Goal: Transaction & Acquisition: Purchase product/service

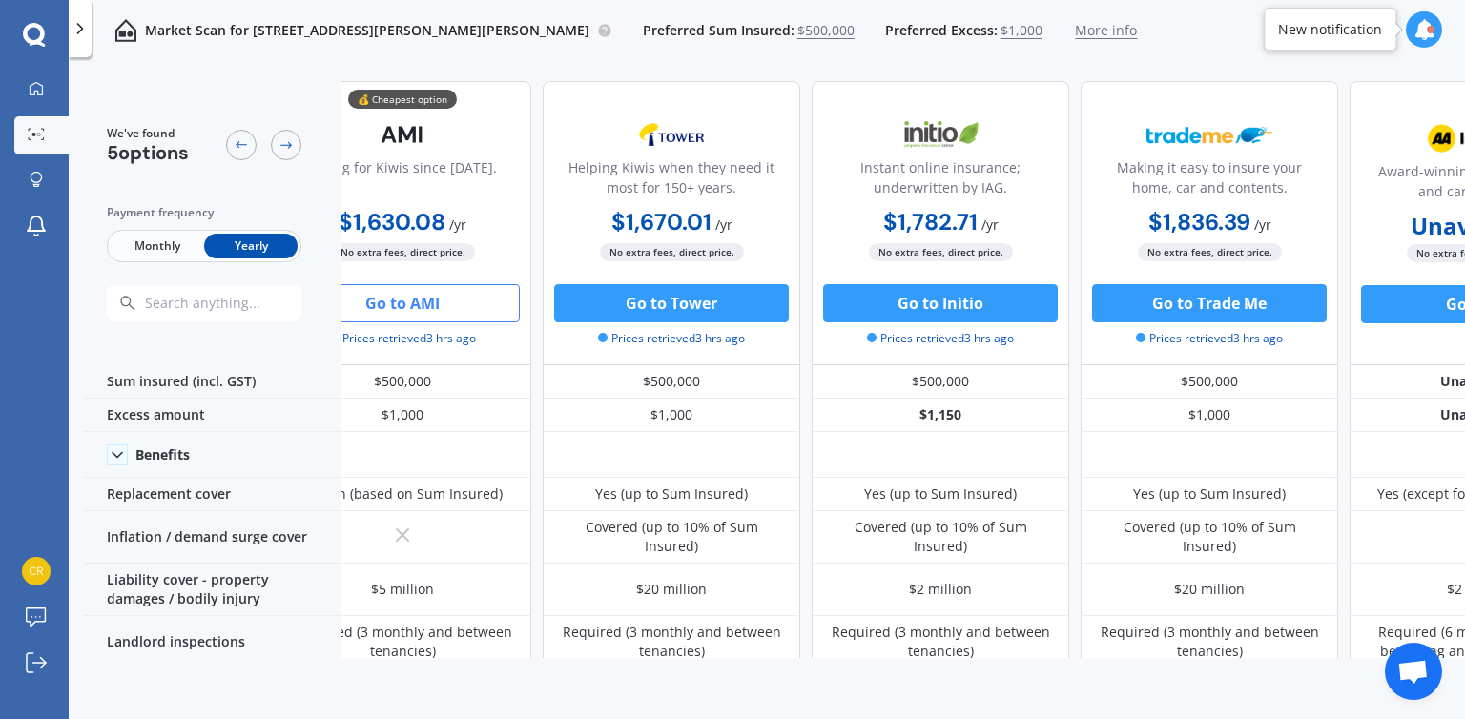
scroll to position [0, 66]
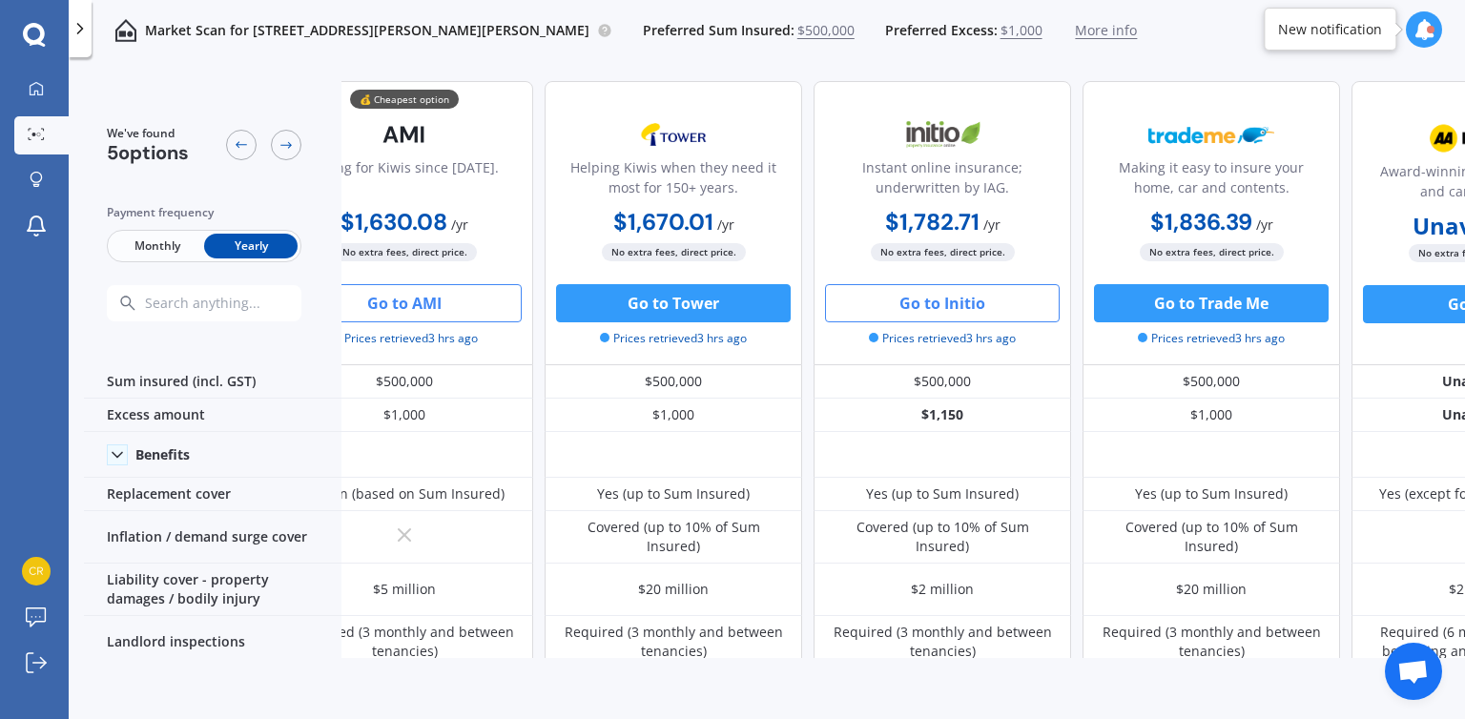
click at [946, 286] on button "Go to Initio" at bounding box center [942, 303] width 235 height 38
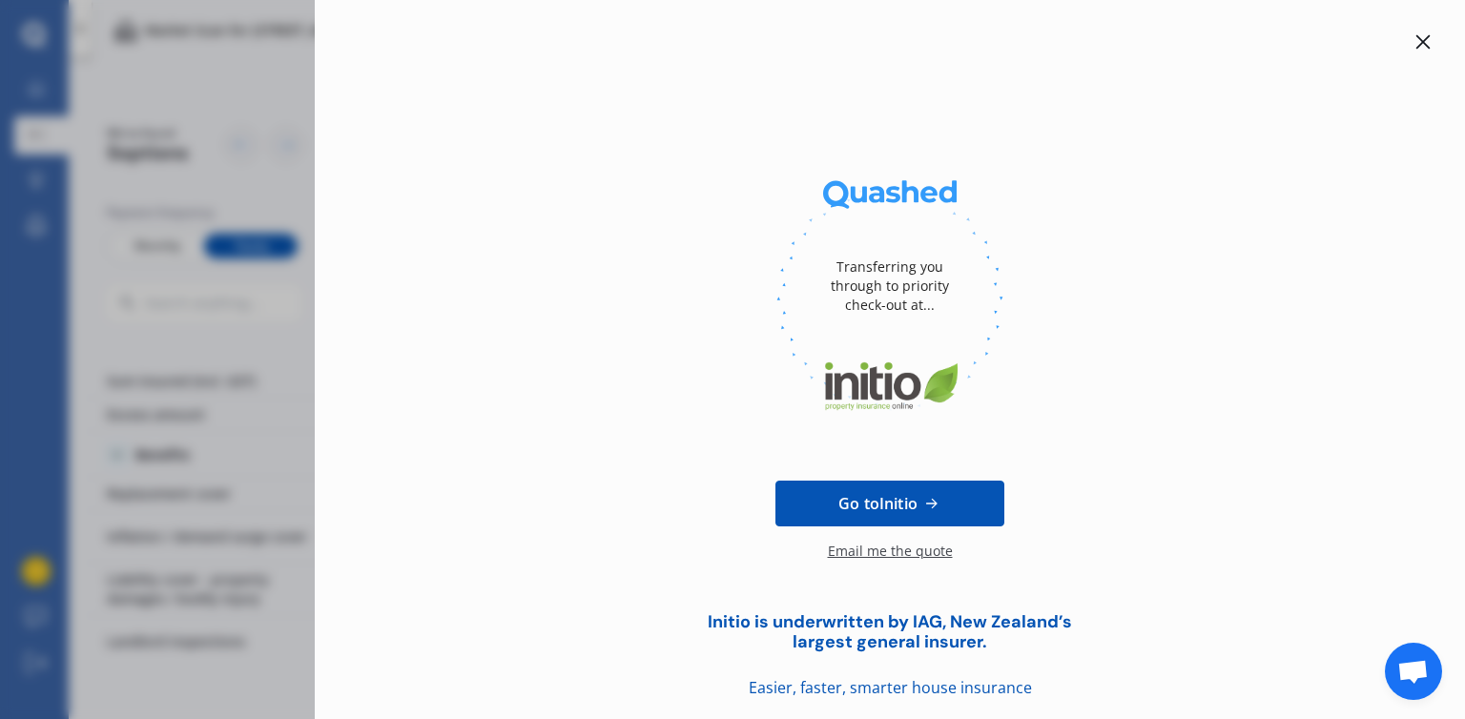
click at [1415, 43] on icon at bounding box center [1422, 41] width 15 height 15
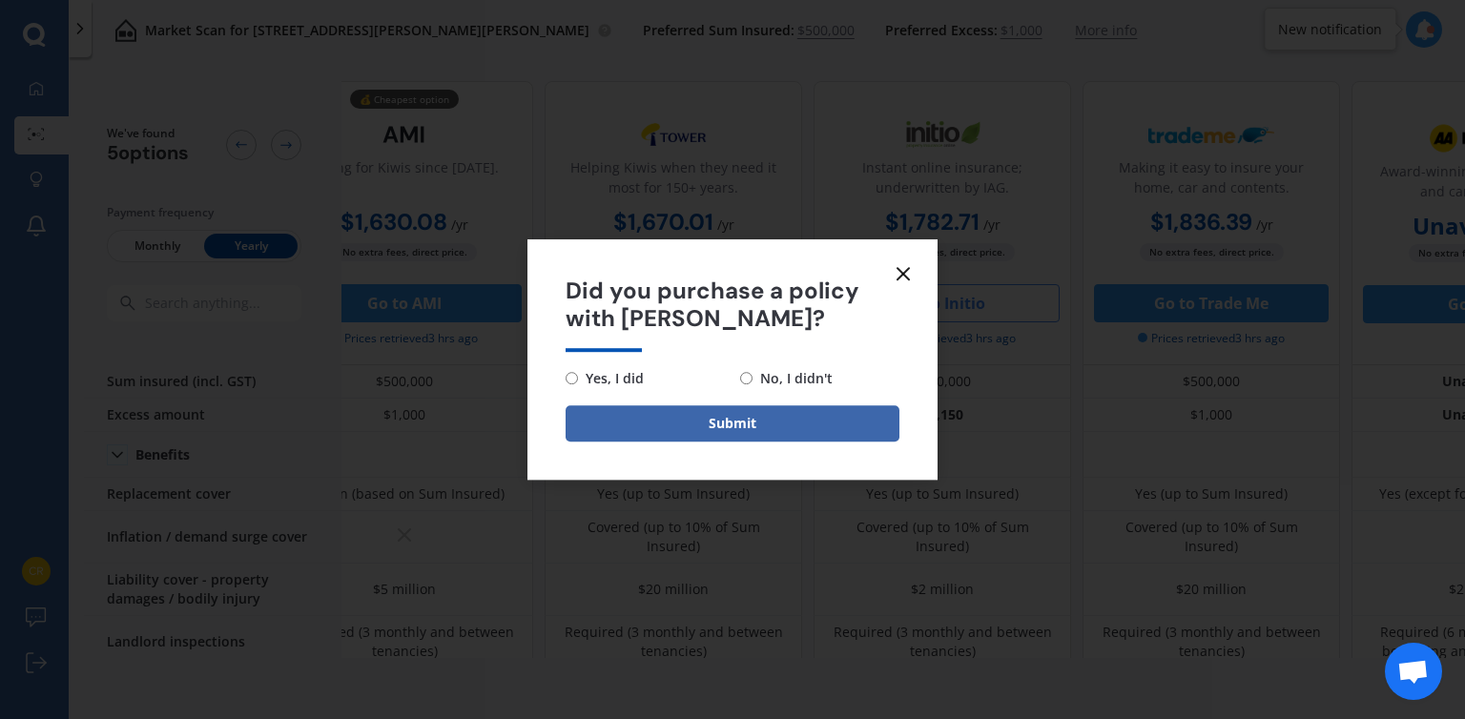
click at [904, 268] on icon at bounding box center [903, 273] width 23 height 23
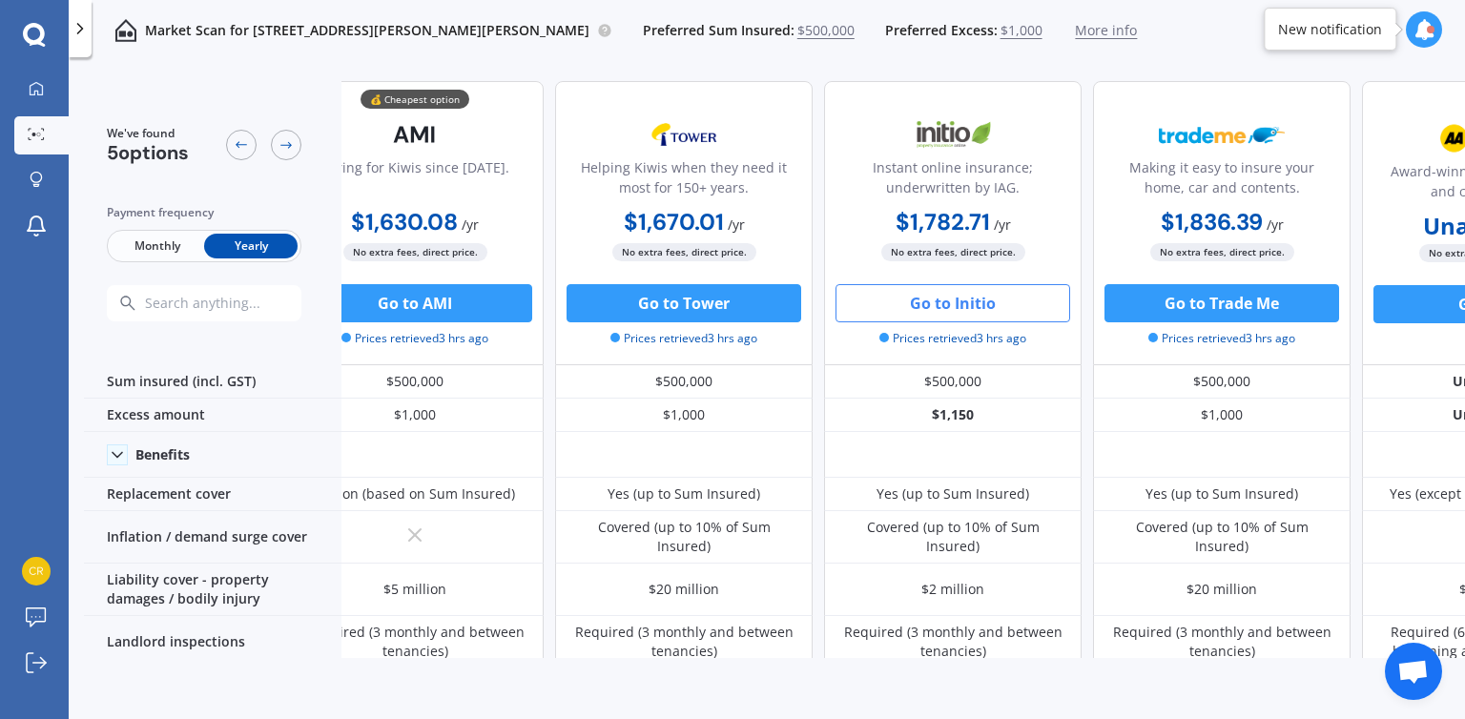
scroll to position [0, 0]
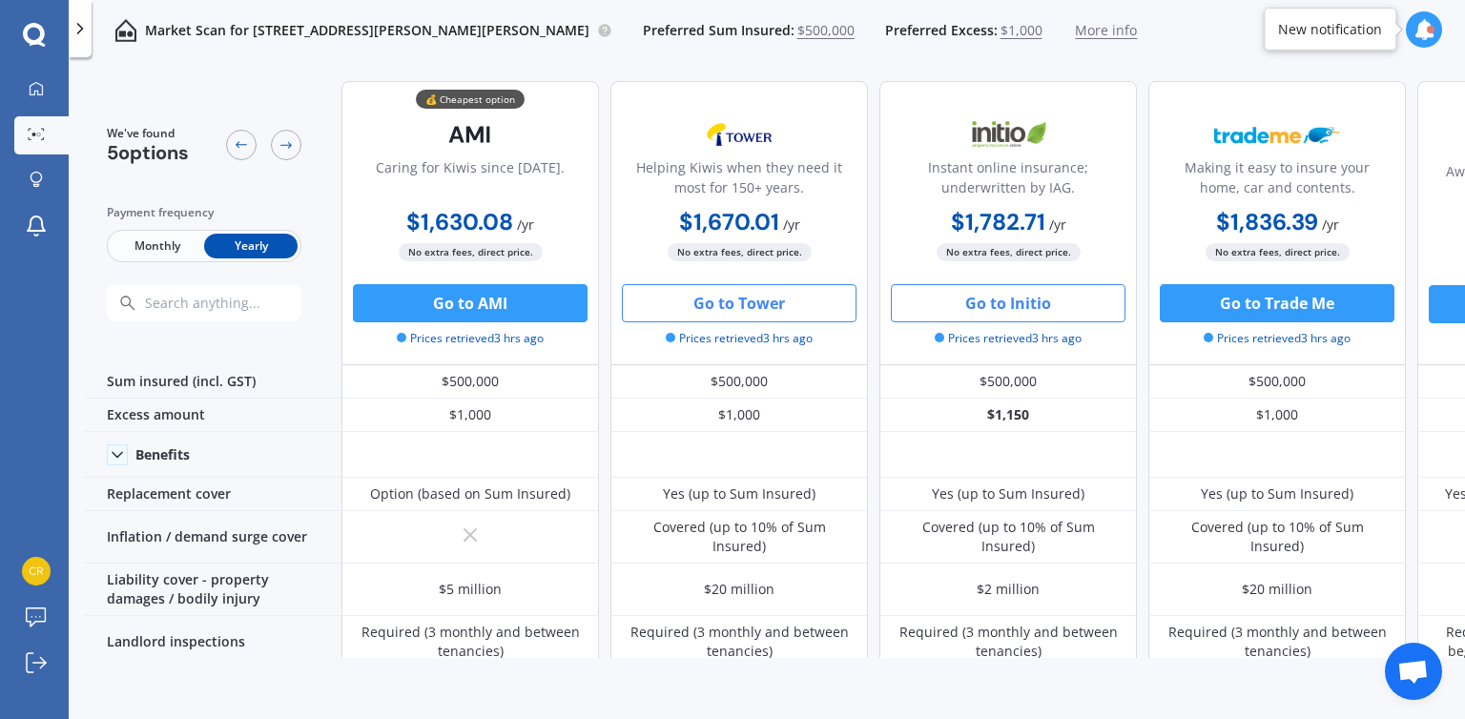
click at [715, 302] on button "Go to Tower" at bounding box center [739, 303] width 235 height 38
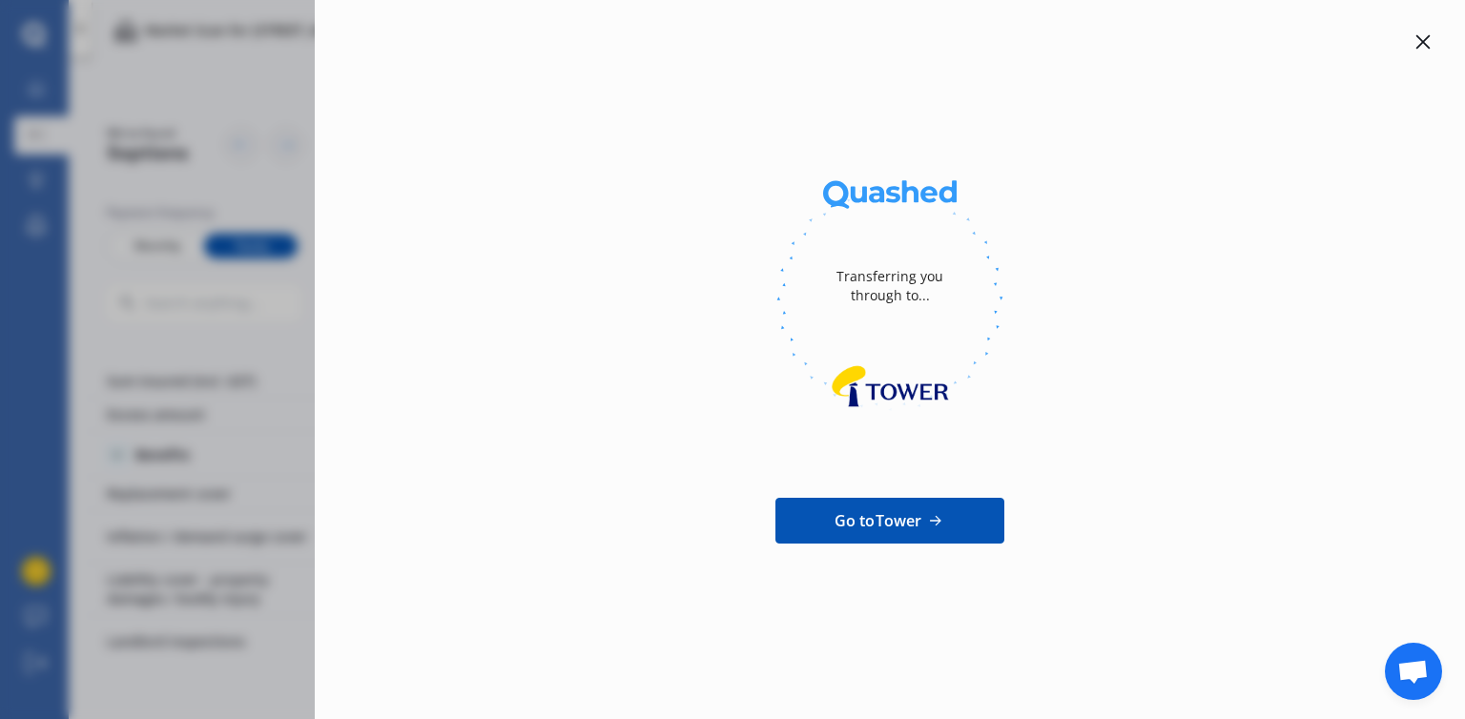
click at [1429, 40] on icon at bounding box center [1422, 41] width 15 height 15
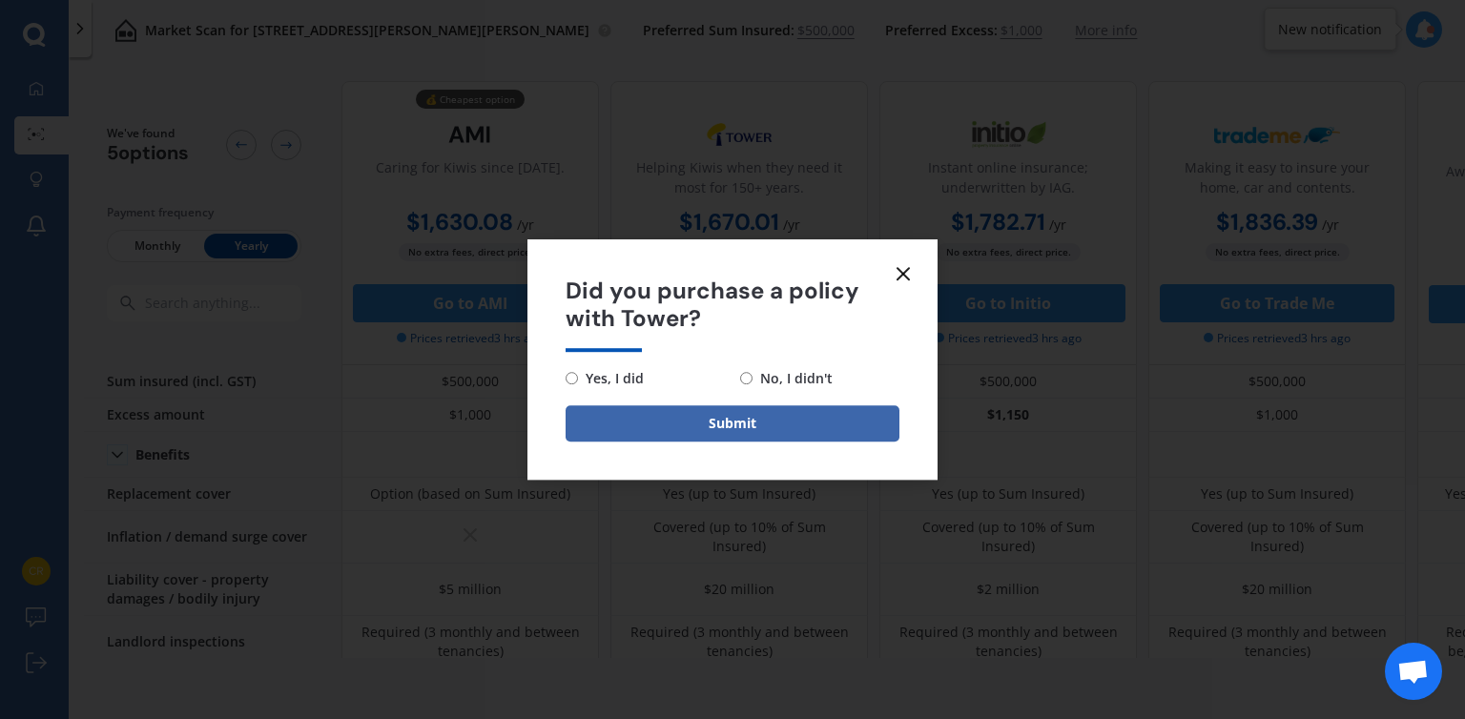
click at [900, 272] on icon at bounding box center [903, 273] width 23 height 23
